Goal: Information Seeking & Learning: Learn about a topic

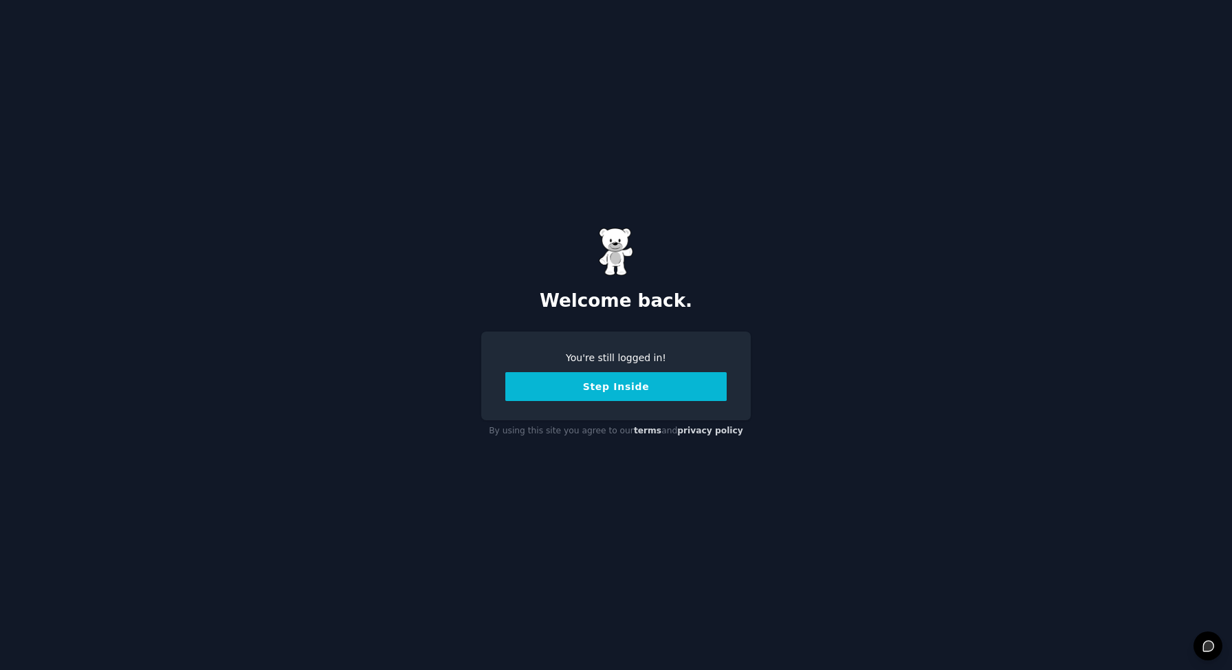
click at [648, 398] on button "Step Inside" at bounding box center [615, 386] width 221 height 29
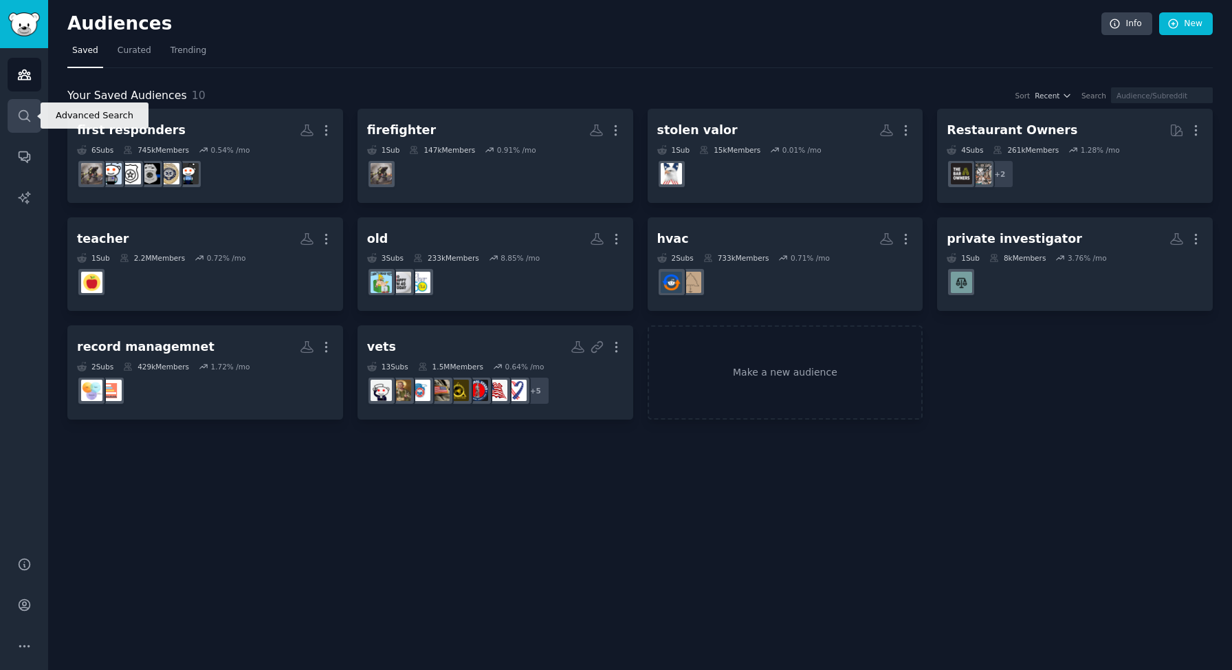
click at [25, 117] on icon "Sidebar" at bounding box center [24, 116] width 14 height 14
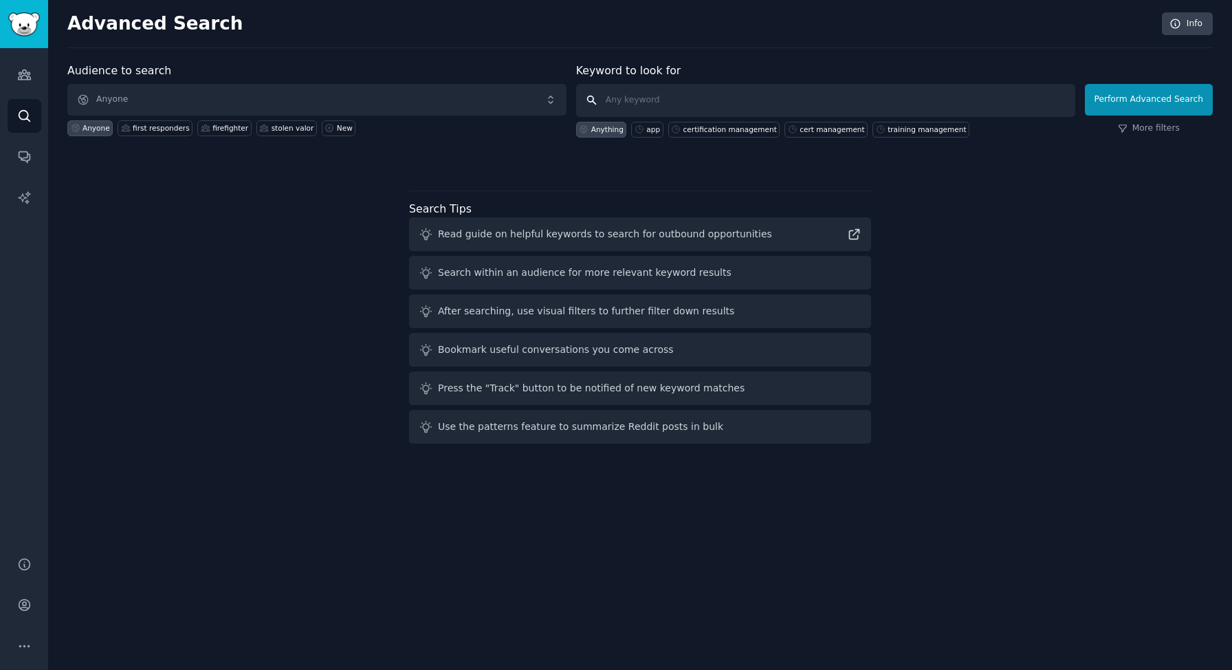
click at [665, 102] on input "text" at bounding box center [825, 100] width 499 height 33
type input "stolen valor"
click button "Perform Advanced Search" at bounding box center [1149, 100] width 128 height 32
